Goal: Information Seeking & Learning: Learn about a topic

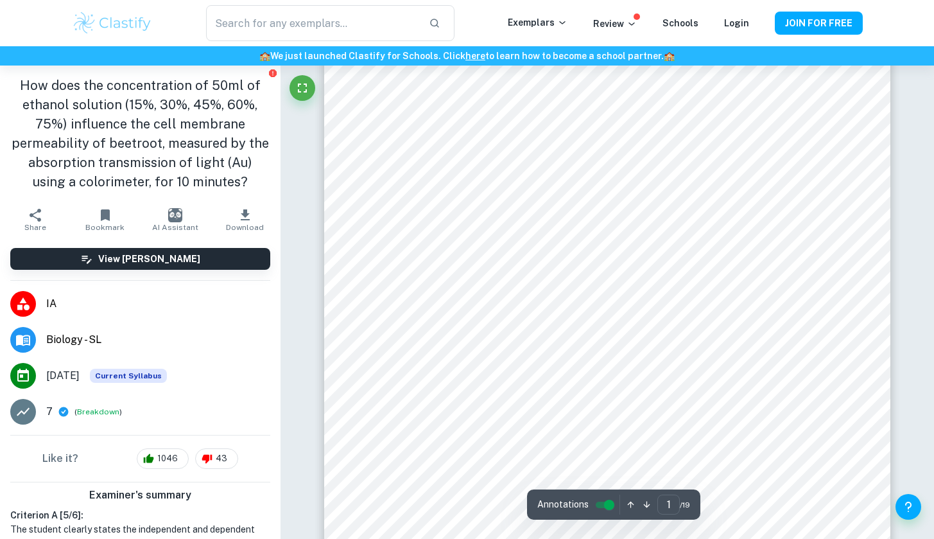
scroll to position [85, 0]
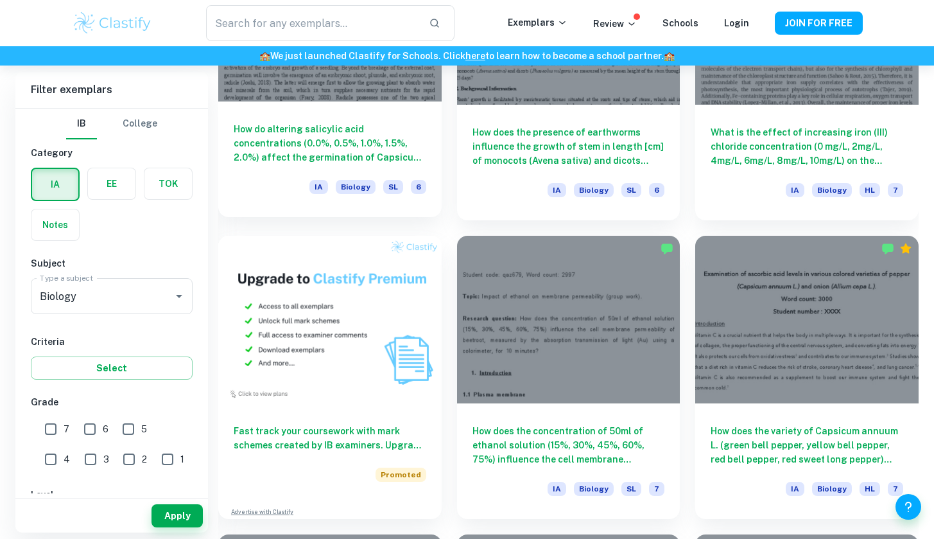
scroll to position [771, 0]
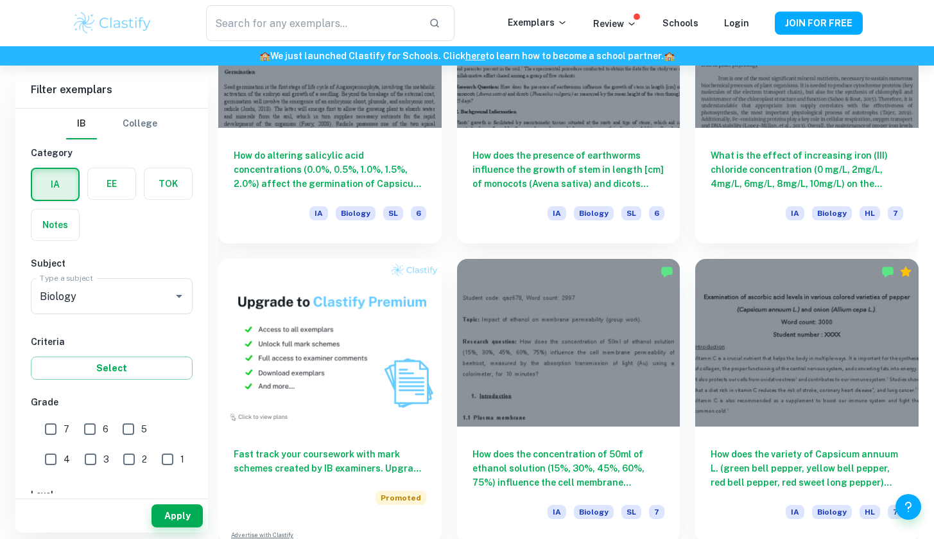
click at [117, 187] on label "button" at bounding box center [112, 183] width 48 height 31
click at [0, 0] on input "radio" at bounding box center [0, 0] width 0 height 0
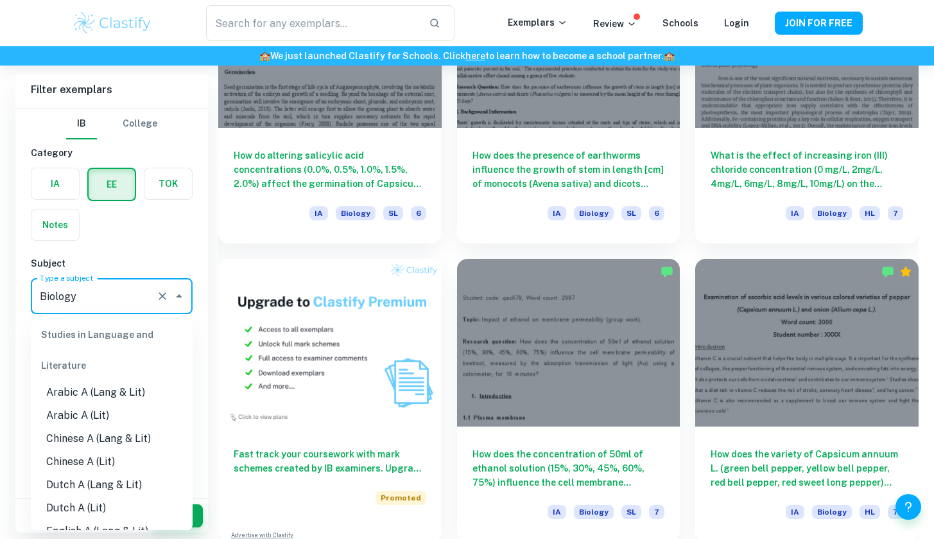
scroll to position [1315, 0]
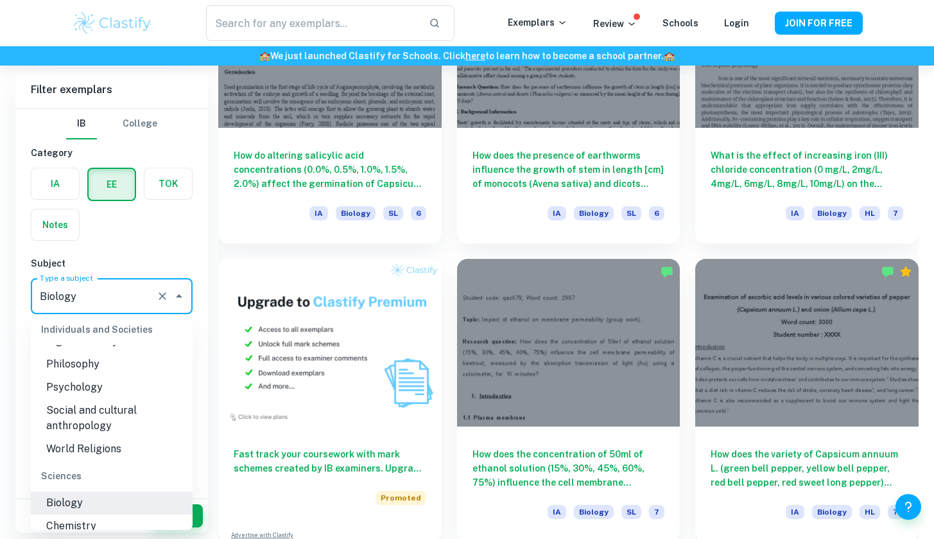
click at [124, 291] on input "Biology" at bounding box center [94, 296] width 114 height 24
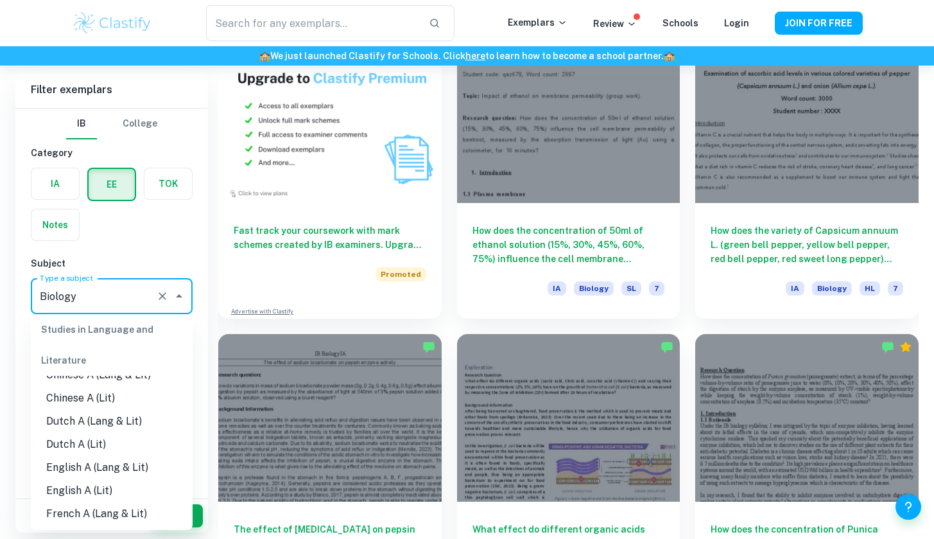
scroll to position [93, 0]
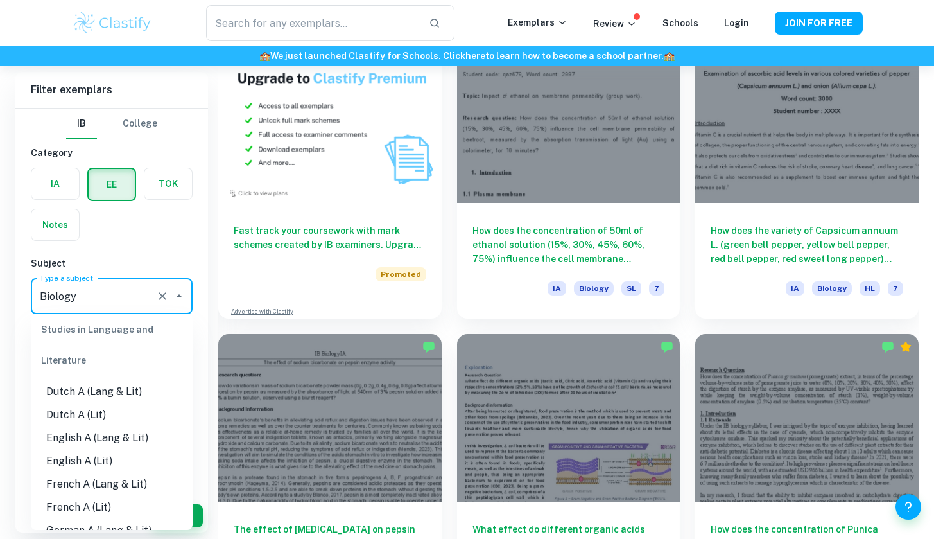
click at [158, 433] on li "English A (Lang & Lit)" at bounding box center [112, 437] width 162 height 23
type input "English A (Lang & Lit)"
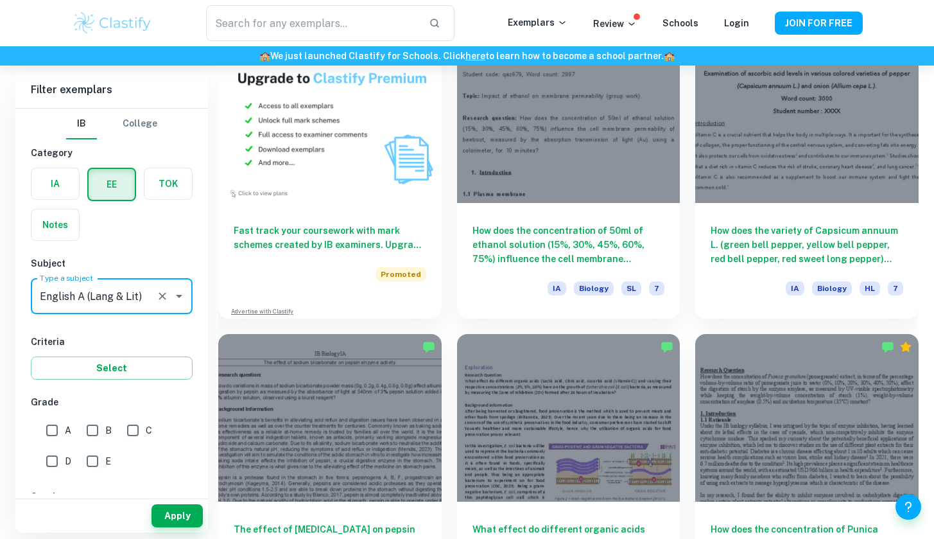
click at [52, 432] on input "A" at bounding box center [52, 430] width 26 height 26
checkbox input "true"
click at [89, 429] on input "B" at bounding box center [93, 430] width 26 height 26
checkbox input "true"
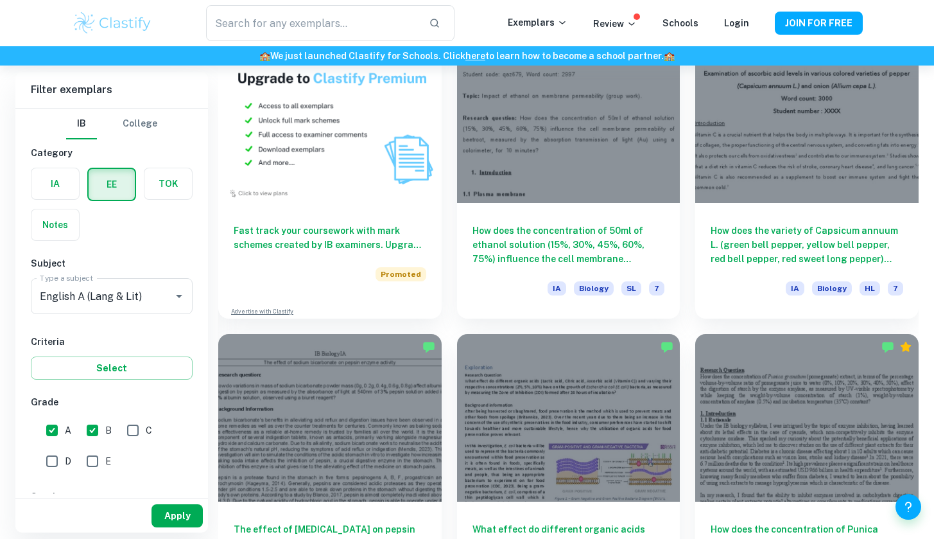
click at [175, 512] on button "Apply" at bounding box center [177, 515] width 51 height 23
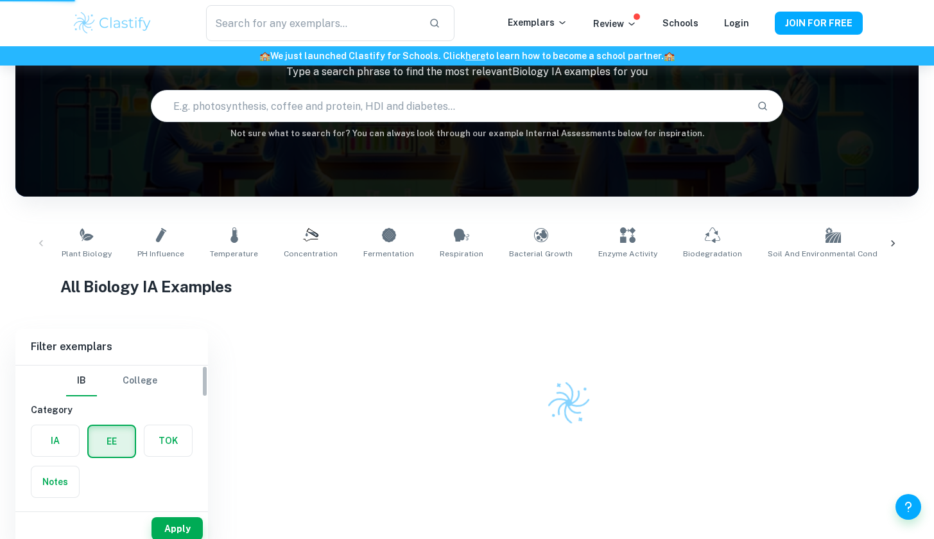
scroll to position [87, 0]
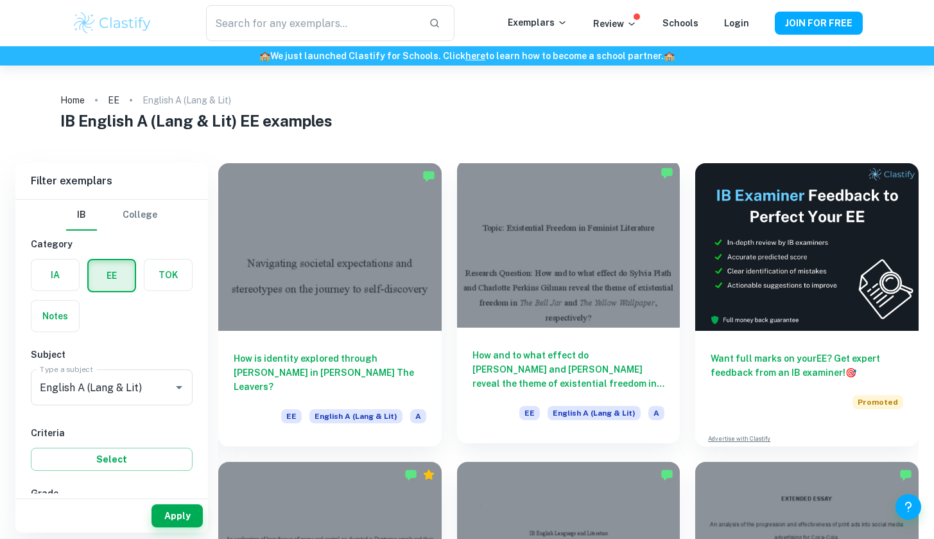
click at [563, 355] on h6 "How and to what effect do [PERSON_NAME] and [PERSON_NAME] reveal the theme of e…" at bounding box center [569, 369] width 193 height 42
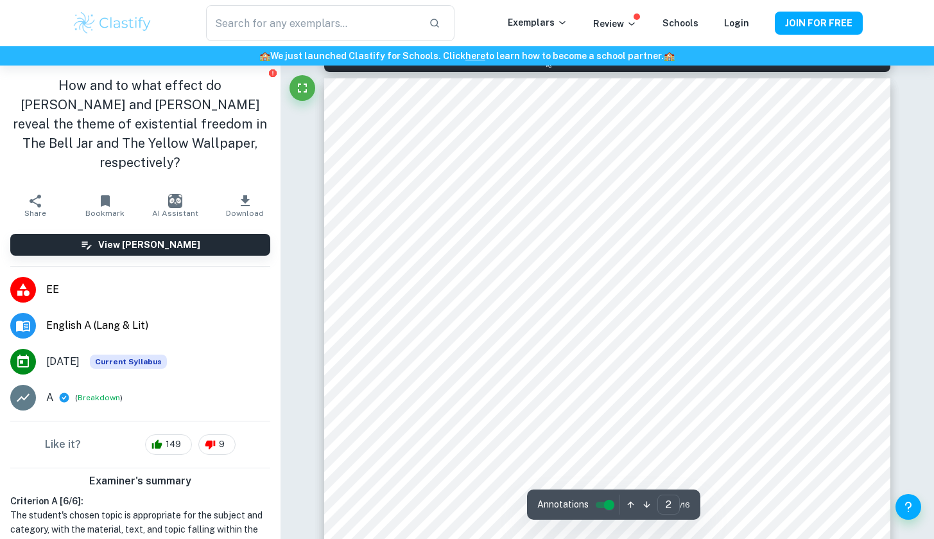
scroll to position [833, 0]
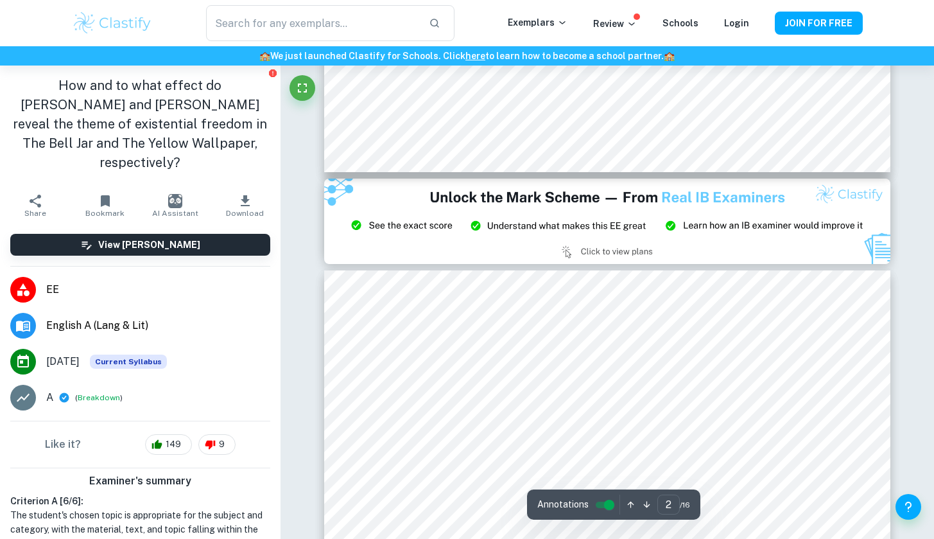
type input "3"
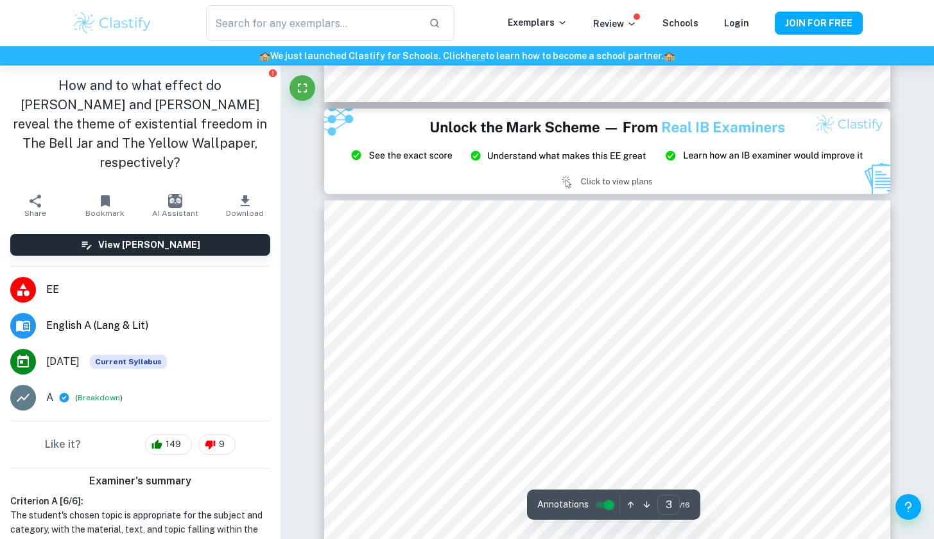
scroll to position [1544, 0]
